Goal: Complete application form: Complete application form

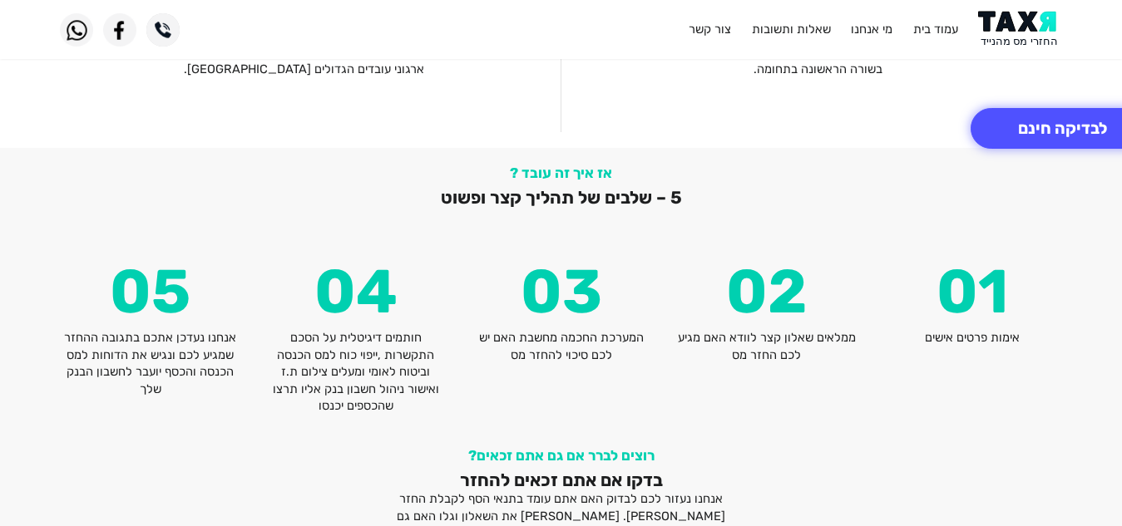
scroll to position [1962, 0]
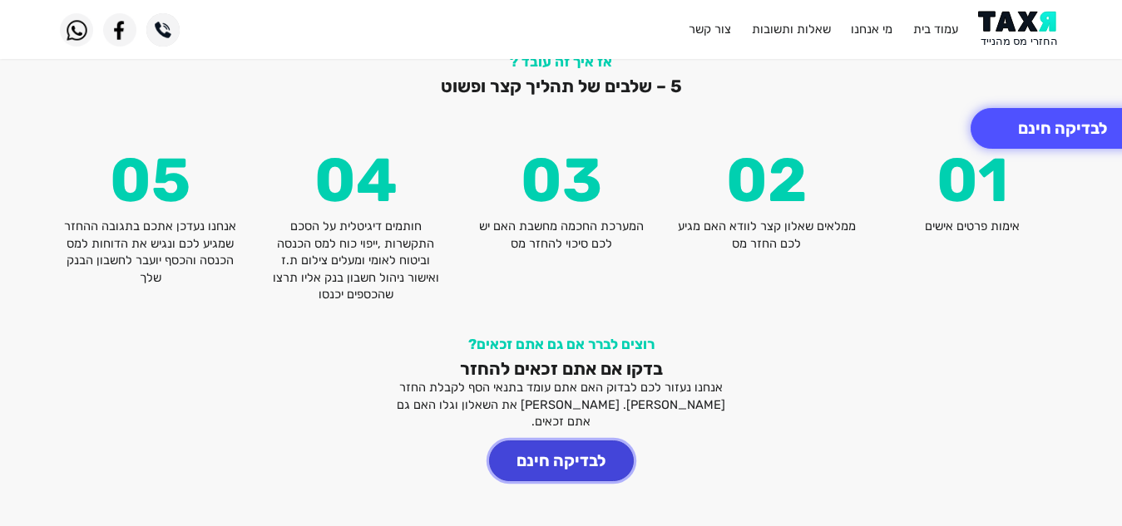
click at [528, 460] on button "לבדיקה חינם" at bounding box center [561, 461] width 145 height 41
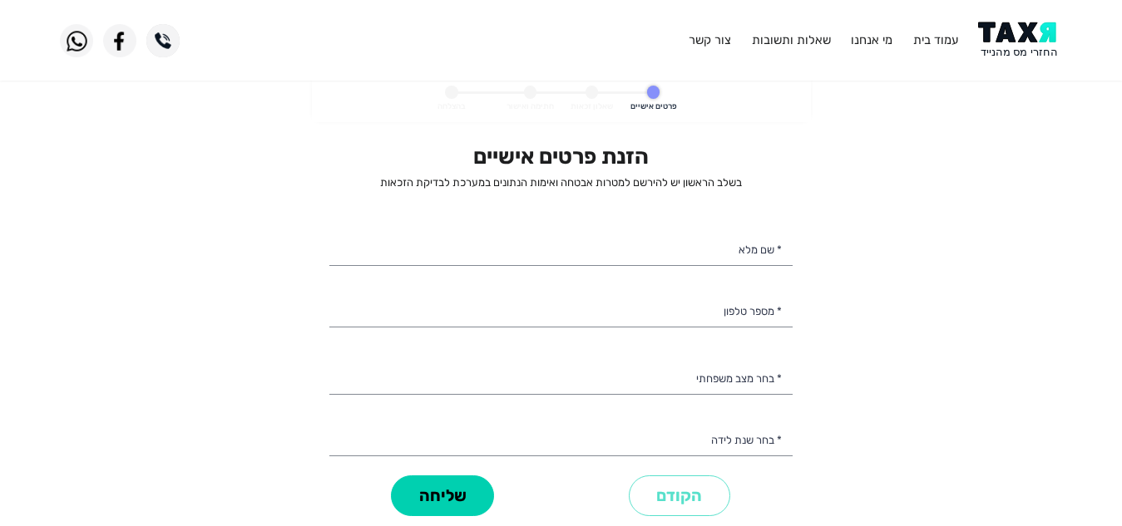
select select
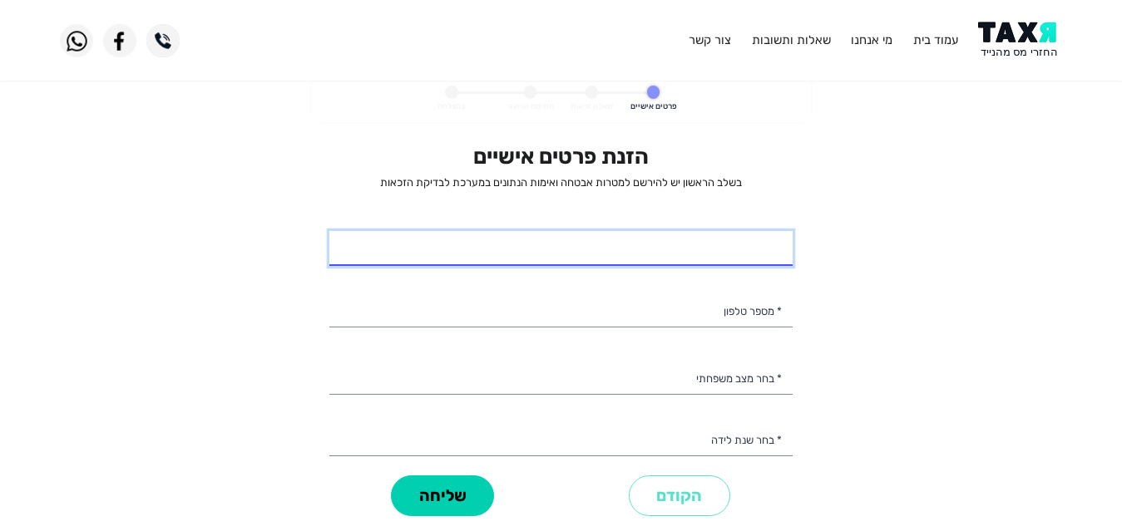
click at [688, 255] on input "* שם מלא" at bounding box center [560, 248] width 463 height 35
type input "אביב [PERSON_NAME]"
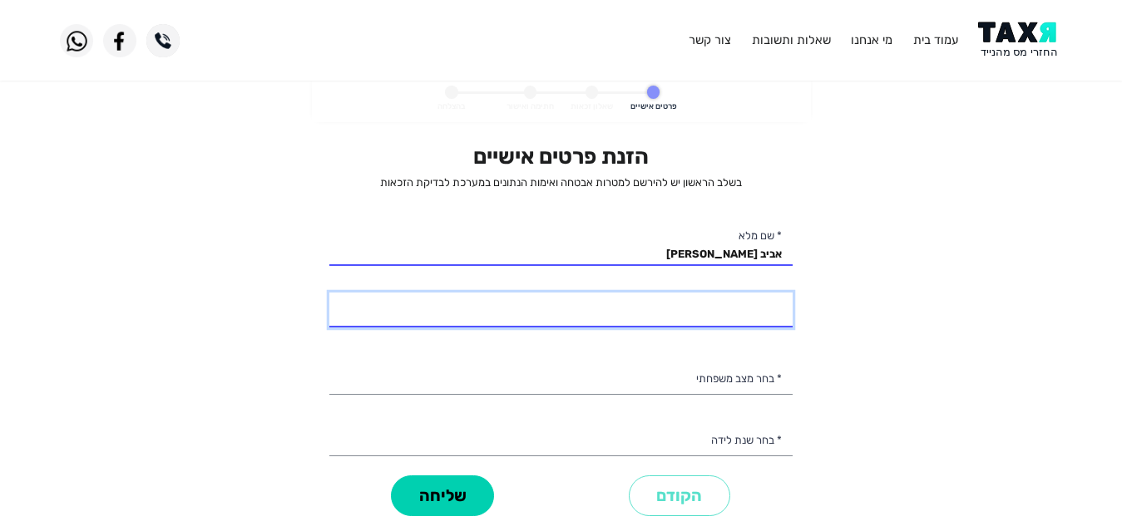
click at [668, 309] on input "* מספר טלפון" at bounding box center [560, 310] width 463 height 35
type input "053-4567104"
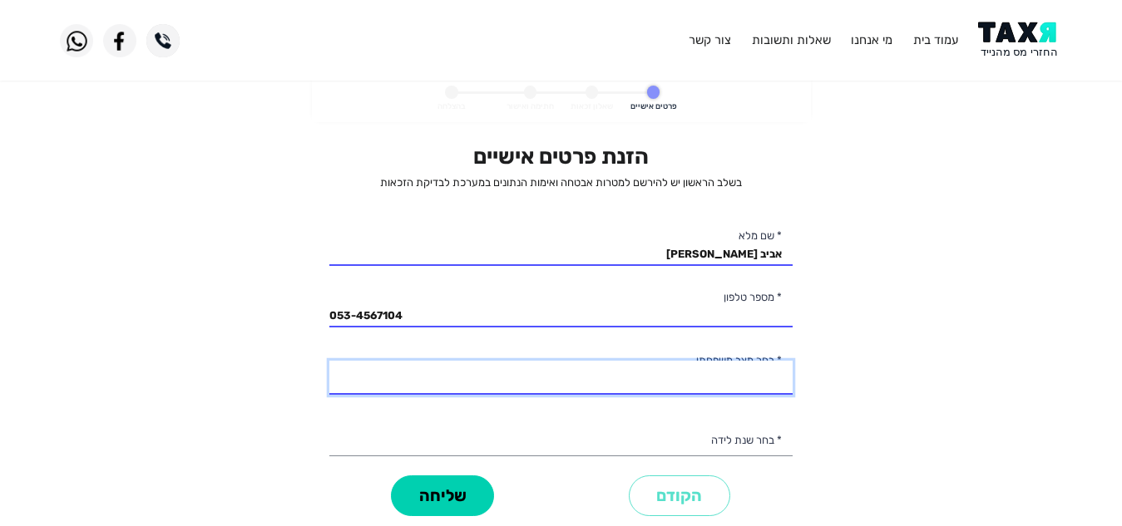
click at [681, 386] on select "רווק/ה נשוי/[PERSON_NAME]/ה אלמן/נה" at bounding box center [560, 378] width 463 height 35
select select "2: Married"
click at [329, 361] on select "רווק/ה נשוי/[PERSON_NAME]/ה אלמן/נה" at bounding box center [560, 378] width 463 height 35
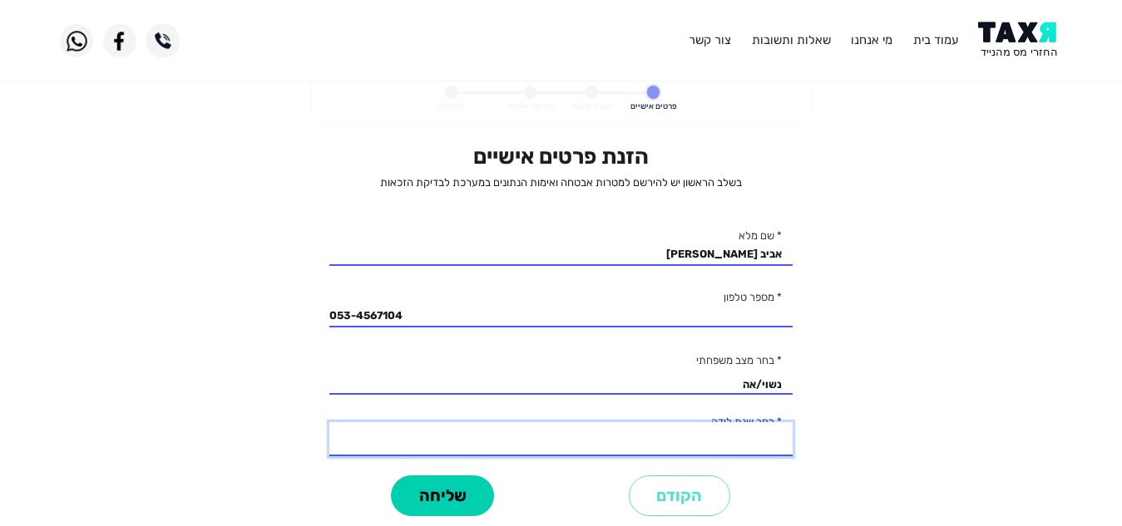
click at [720, 434] on select "2003 2002 2001 2000 1999 1998 1997 1996 1995 1994 1993 1992 1991 1990 1989 1988…" at bounding box center [560, 439] width 463 height 35
select select "4: 2000"
click at [329, 422] on select "2003 2002 2001 2000 1999 1998 1997 1996 1995 1994 1993 1992 1991 1990 1989 1988…" at bounding box center [560, 439] width 463 height 35
click at [414, 493] on button "שליחה" at bounding box center [442, 496] width 103 height 41
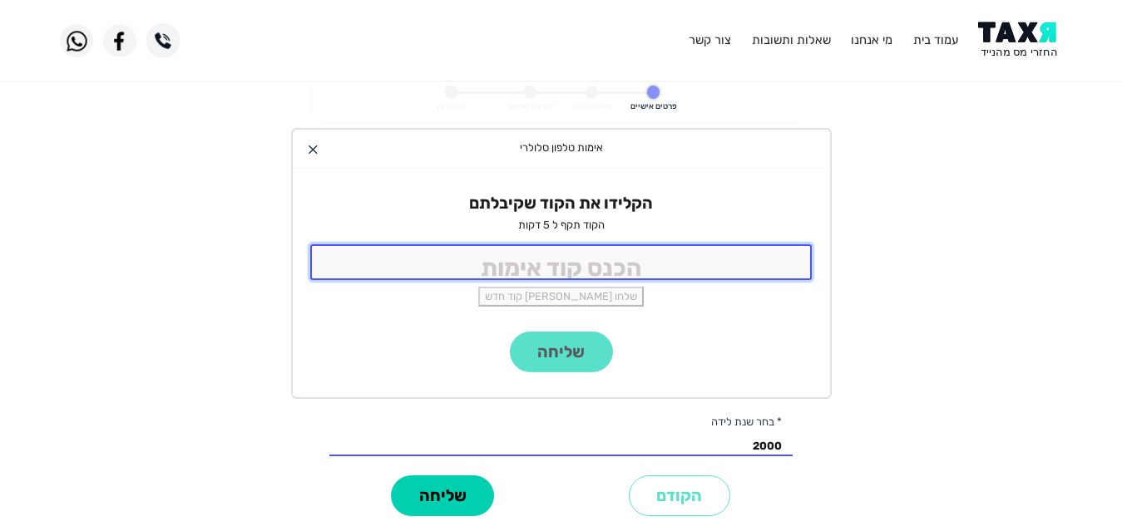
click at [773, 245] on input "tel" at bounding box center [561, 262] width 502 height 36
click at [767, 263] on input "tel" at bounding box center [561, 262] width 502 height 36
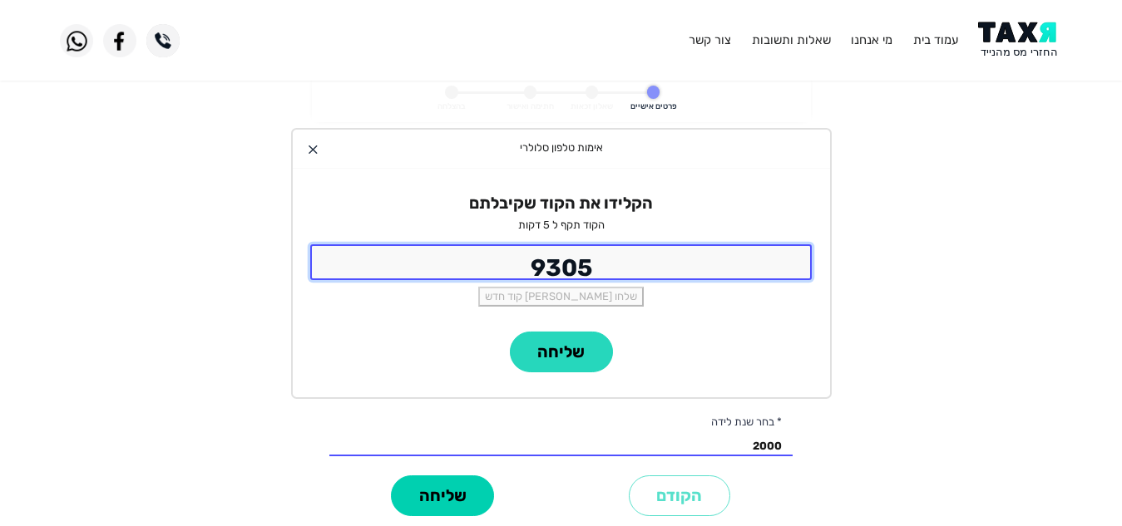
type input "9305"
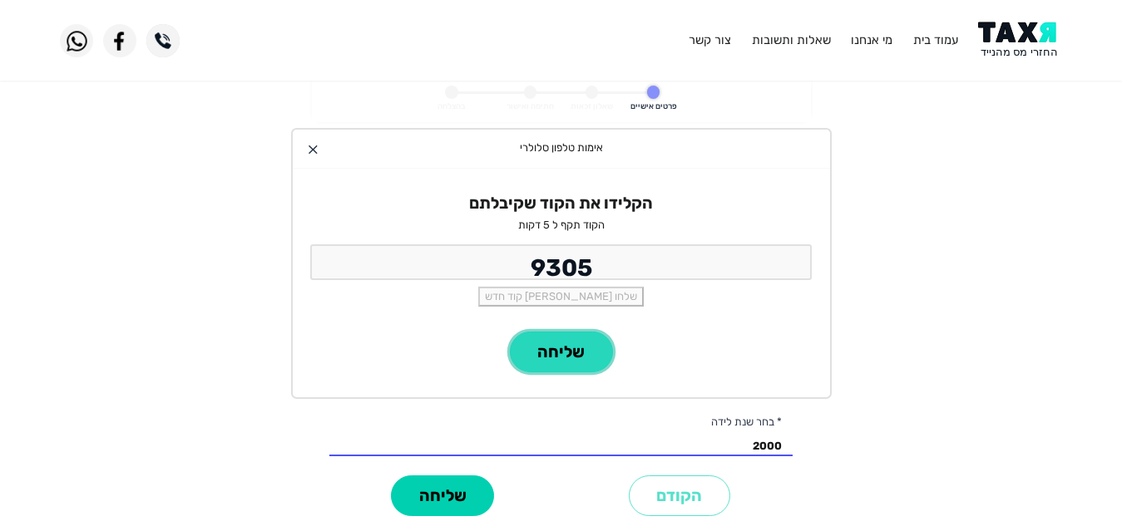
click at [548, 366] on button "שליחה" at bounding box center [561, 352] width 103 height 41
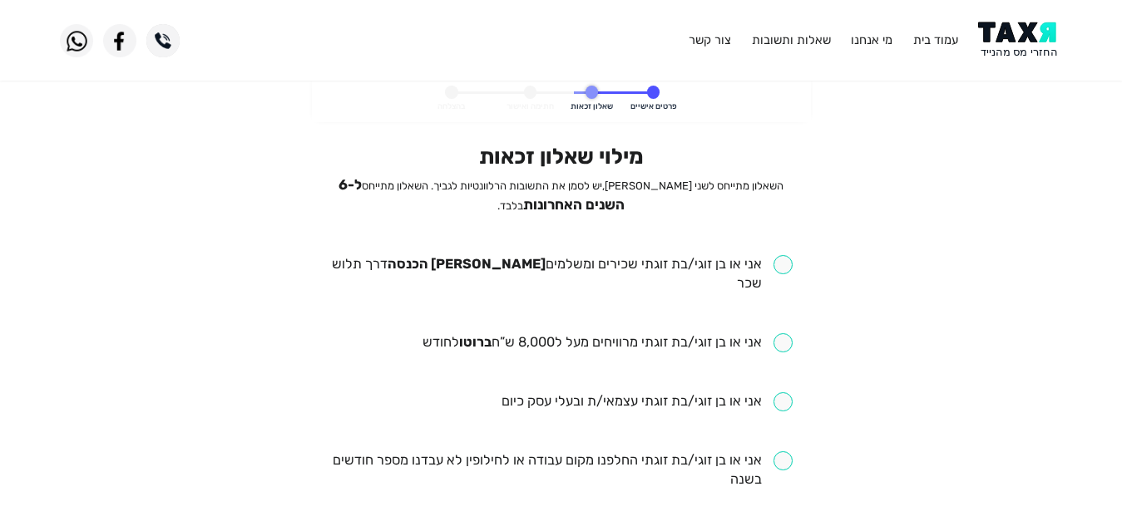
click at [786, 259] on input "checkbox" at bounding box center [560, 274] width 463 height 38
checkbox input "true"
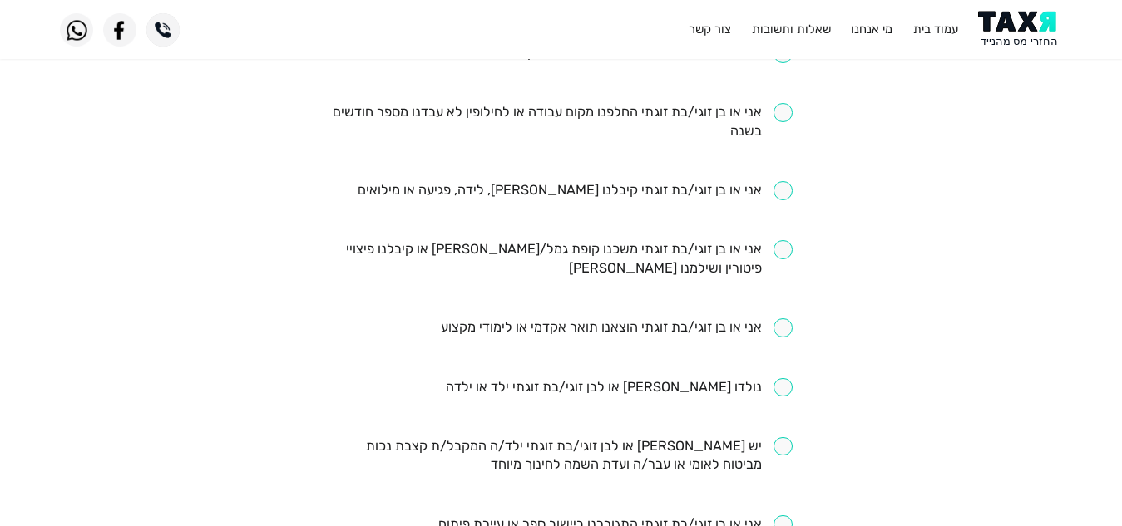
scroll to position [432, 0]
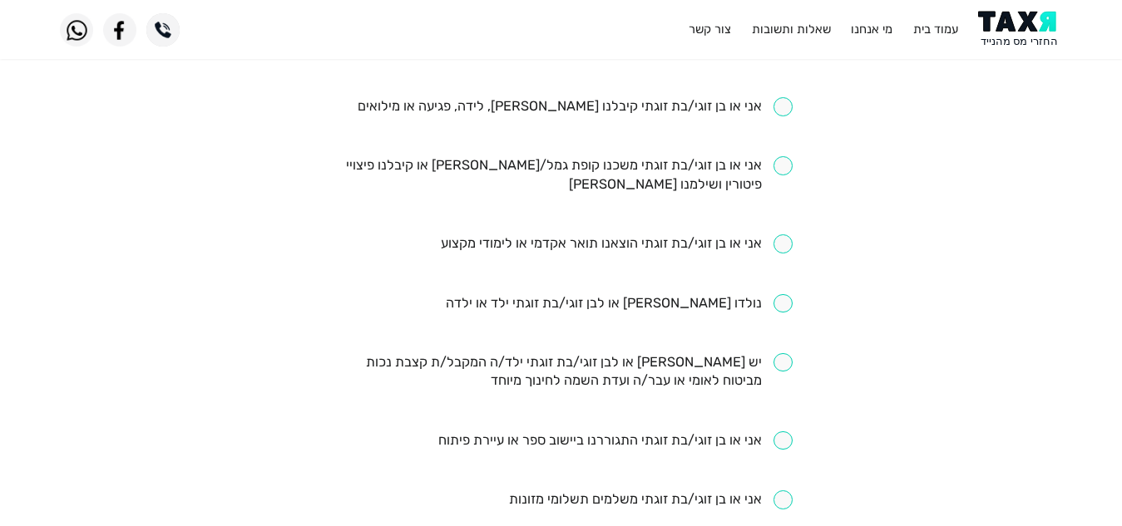
click at [776, 294] on input "checkbox" at bounding box center [619, 303] width 347 height 19
checkbox input "true"
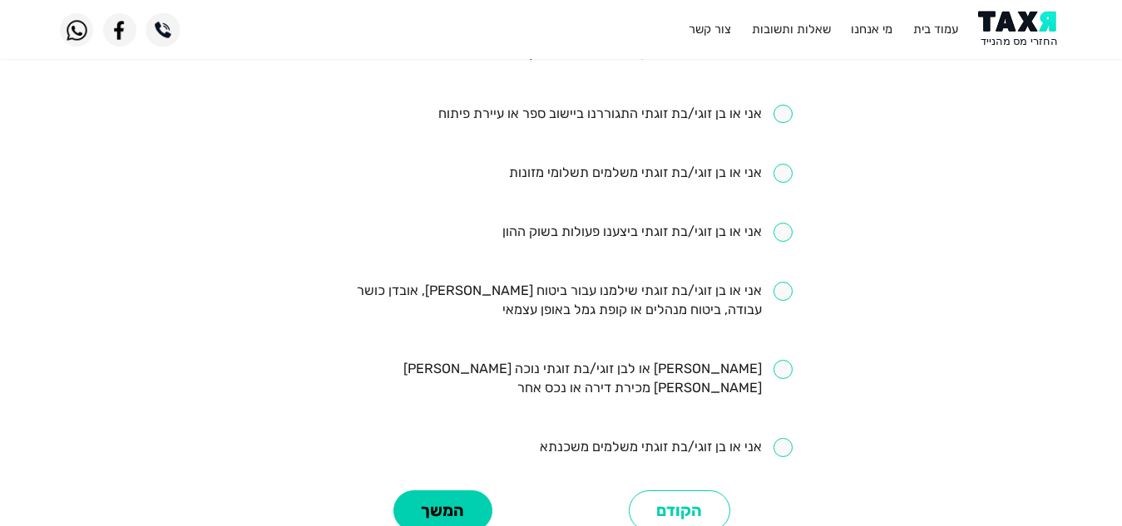
scroll to position [831, 0]
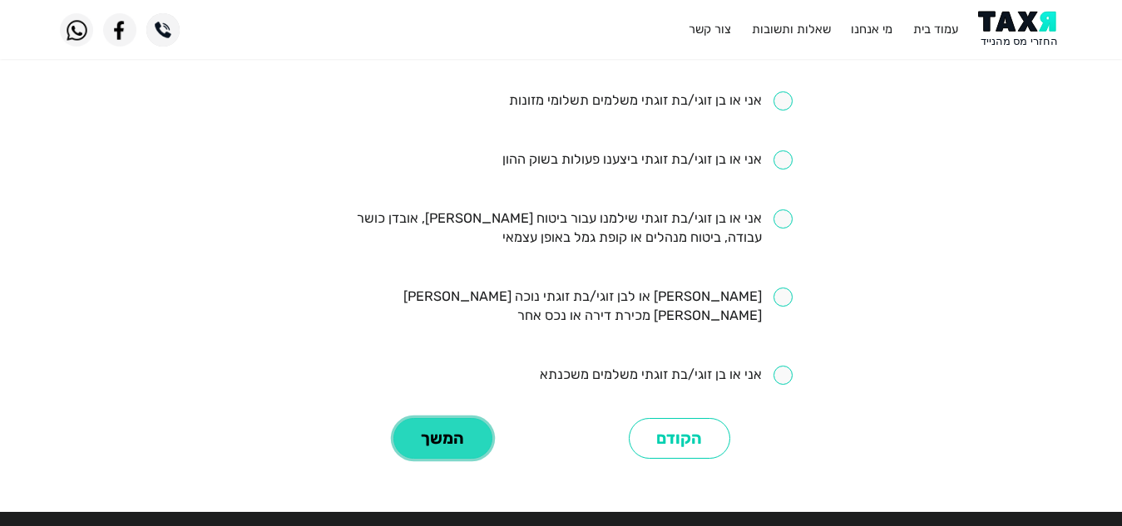
click at [471, 418] on button "המשך" at bounding box center [442, 438] width 99 height 41
